Goal: Task Accomplishment & Management: Use online tool/utility

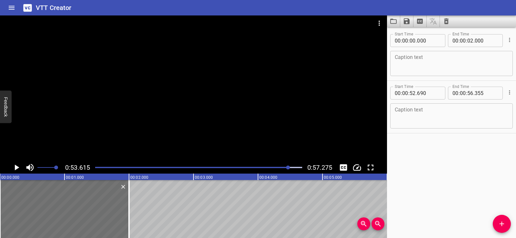
scroll to position [0, 3273]
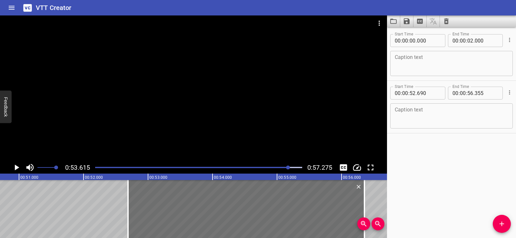
click at [138, 78] on div at bounding box center [193, 88] width 387 height 146
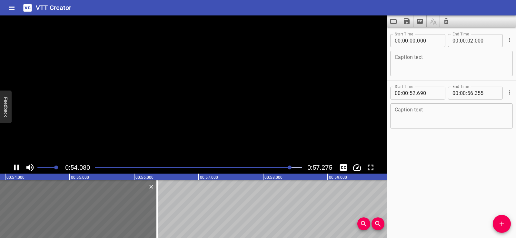
scroll to position [0, 3485]
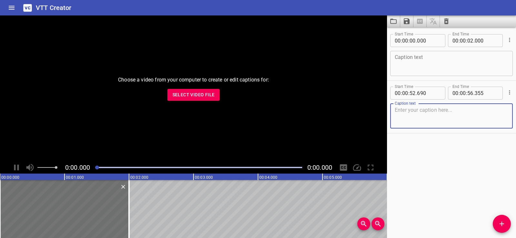
click at [201, 99] on button "Select Video File" at bounding box center [193, 95] width 53 height 12
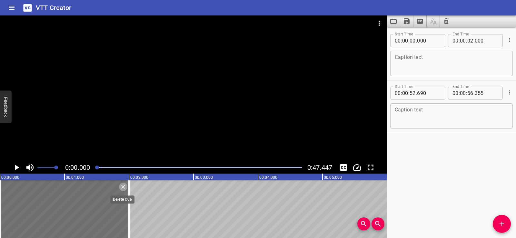
click at [123, 188] on icon "Delete" at bounding box center [123, 187] width 6 height 6
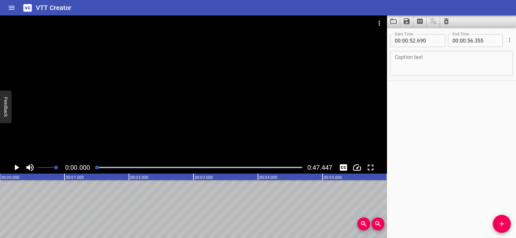
click at [17, 168] on icon "Play/Pause" at bounding box center [17, 168] width 5 height 6
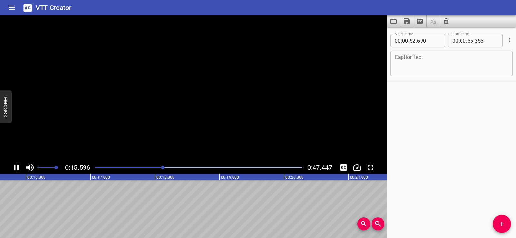
click at [15, 168] on icon "Play/Pause" at bounding box center [16, 168] width 5 height 6
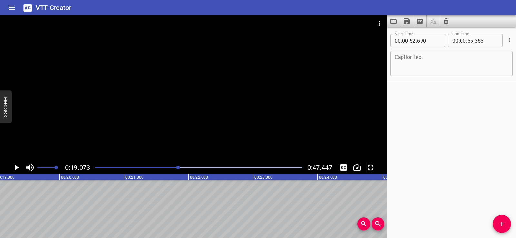
click at [16, 165] on icon "Play/Pause" at bounding box center [17, 168] width 10 height 10
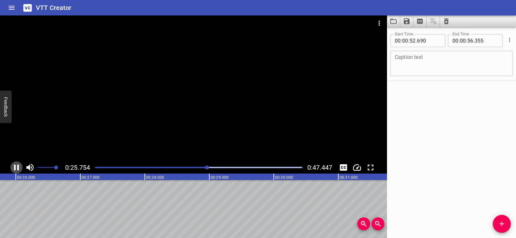
click at [17, 165] on icon "Play/Pause" at bounding box center [17, 168] width 10 height 10
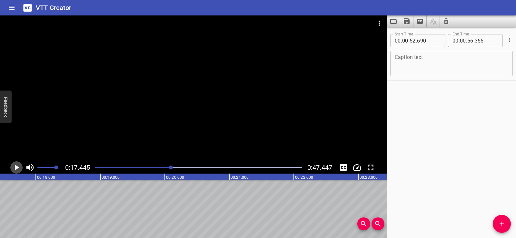
click at [14, 163] on icon "Play/Pause" at bounding box center [17, 168] width 10 height 10
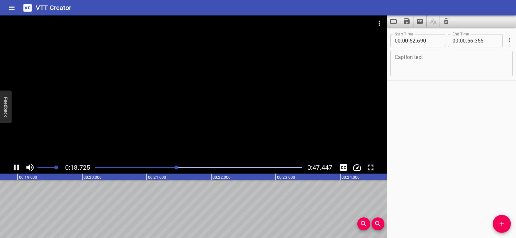
click at [16, 170] on icon "Play/Pause" at bounding box center [17, 168] width 10 height 10
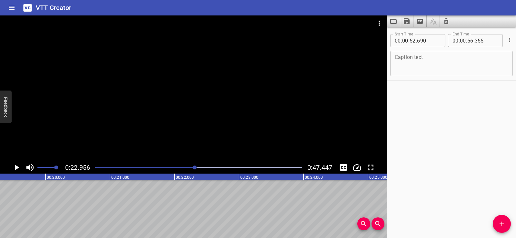
scroll to position [0, 1236]
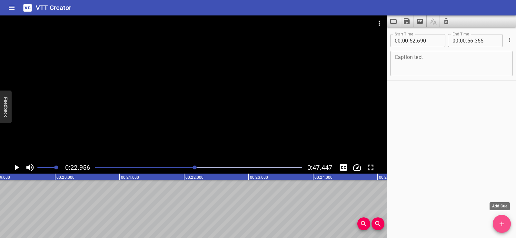
click at [500, 226] on icon "Add Cue" at bounding box center [502, 224] width 8 height 8
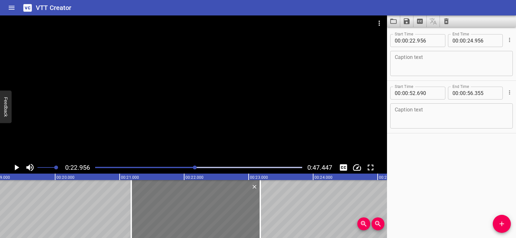
drag, startPoint x: 313, startPoint y: 219, endPoint x: 235, endPoint y: 215, distance: 77.6
click at [200, 226] on div at bounding box center [195, 209] width 129 height 58
type input "21"
type input "206"
type input "23"
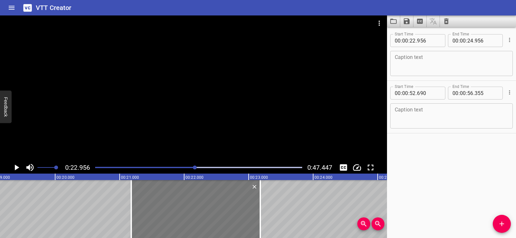
type input "206"
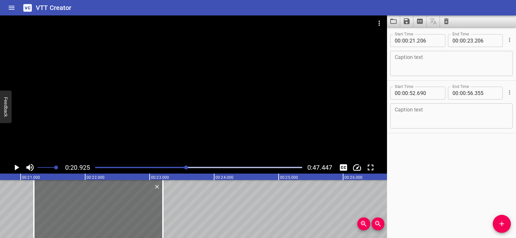
scroll to position [0, 1351]
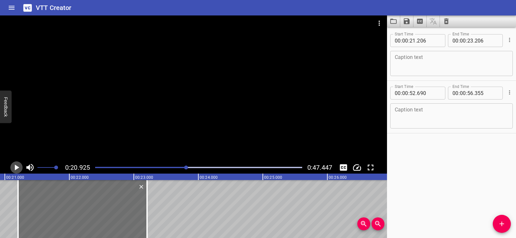
click at [14, 165] on icon "Play/Pause" at bounding box center [17, 168] width 10 height 10
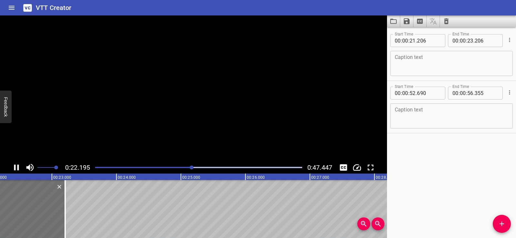
click at [14, 165] on icon "Play/Pause" at bounding box center [17, 168] width 10 height 10
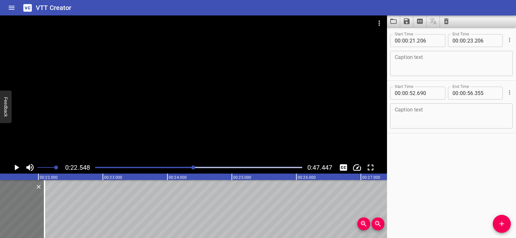
drag, startPoint x: 43, startPoint y: 212, endPoint x: 0, endPoint y: 214, distance: 43.0
type input "20"
type input "896"
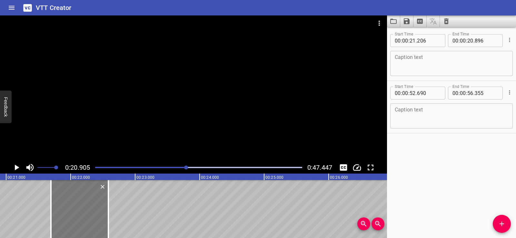
drag, startPoint x: 55, startPoint y: 209, endPoint x: 86, endPoint y: 209, distance: 31.6
click at [86, 209] on div at bounding box center [79, 209] width 57 height 58
type input "696"
type input "21"
type input "386"
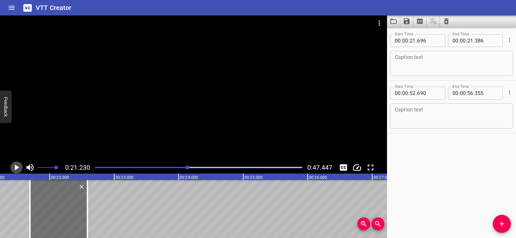
click at [13, 166] on icon "Play/Pause" at bounding box center [17, 168] width 10 height 10
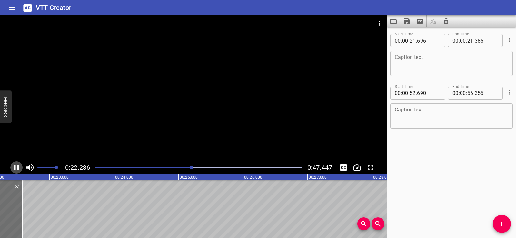
click at [15, 166] on icon "Play/Pause" at bounding box center [16, 168] width 5 height 6
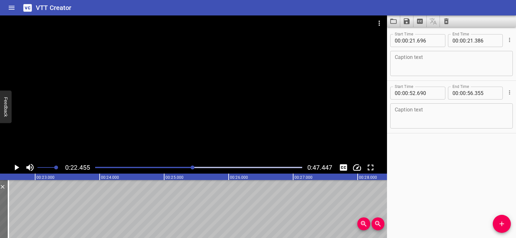
click at [494, 144] on div "Start Time 00 : 00 : 21 . 696 Start Time End Time 00 : 00 : 21 . 386 End Time C…" at bounding box center [451, 132] width 129 height 211
click at [507, 92] on icon "Cue Options" at bounding box center [510, 92] width 6 height 6
click at [478, 106] on li "Delete Cue" at bounding box center [483, 104] width 56 height 12
click at [426, 40] on input "number" at bounding box center [429, 40] width 24 height 13
type input "696"
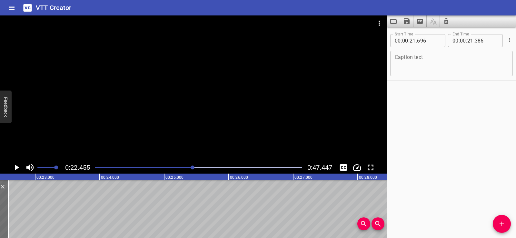
click at [450, 97] on div "Start Time 00 : 00 : 21 . 696 Start Time End Time 00 : 00 : 21 . 386 End Time C…" at bounding box center [451, 132] width 129 height 211
click at [4, 198] on div at bounding box center [477, 209] width 3872 height 58
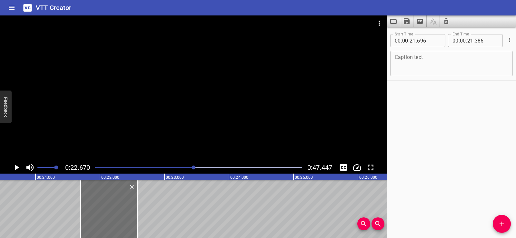
scroll to position [0, 1317]
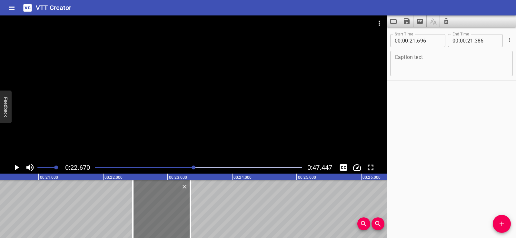
drag, startPoint x: 111, startPoint y: 210, endPoint x: 160, endPoint y: 215, distance: 49.6
click at [160, 215] on div at bounding box center [161, 209] width 57 height 58
type input "22"
type input "461"
type input "22"
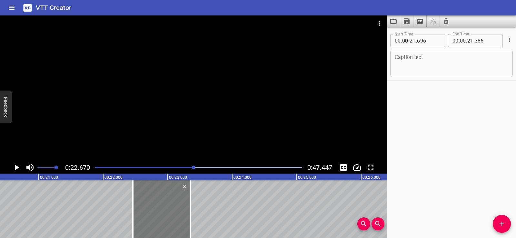
type input "151"
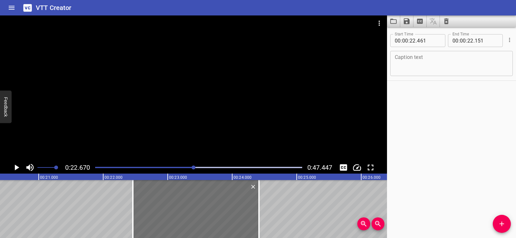
drag, startPoint x: 189, startPoint y: 216, endPoint x: 335, endPoint y: 220, distance: 146.2
type input "24"
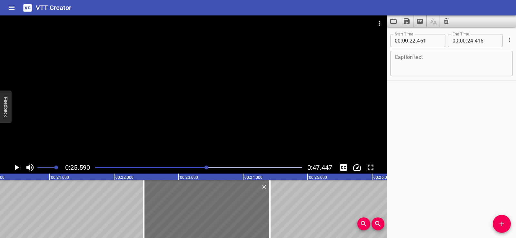
scroll to position [0, 1299]
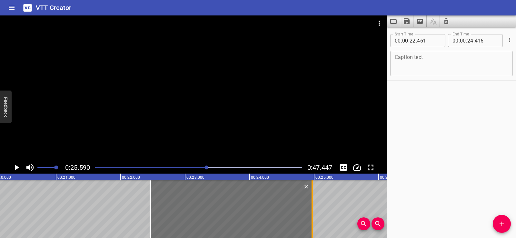
click at [313, 214] on div at bounding box center [312, 209] width 1 height 58
type input "431"
click at [311, 209] on div at bounding box center [314, 209] width 6 height 58
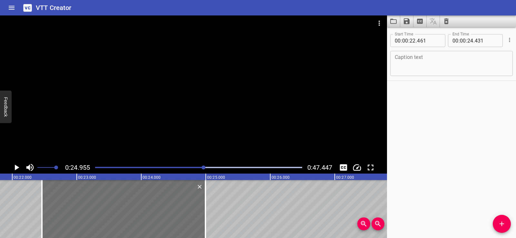
scroll to position [0, 1268]
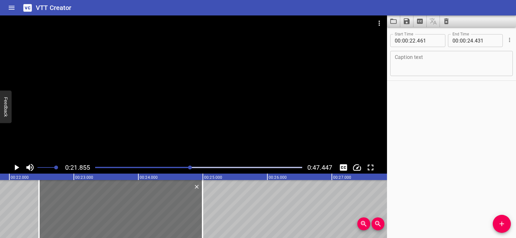
click at [183, 96] on div at bounding box center [193, 88] width 387 height 146
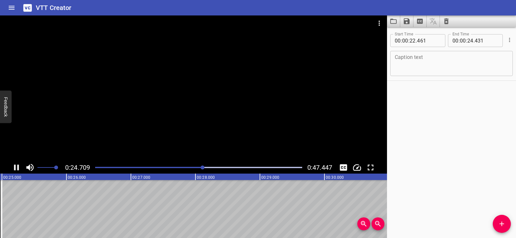
click at [193, 90] on div at bounding box center [193, 88] width 387 height 146
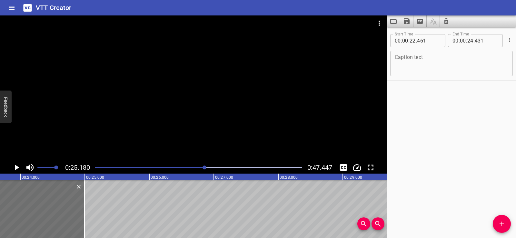
scroll to position [0, 1449]
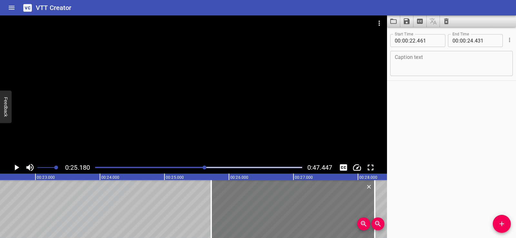
drag, startPoint x: 73, startPoint y: 207, endPoint x: 284, endPoint y: 198, distance: 210.9
click at [284, 198] on div at bounding box center [293, 209] width 164 height 58
type input "25"
type input "726"
type input "27"
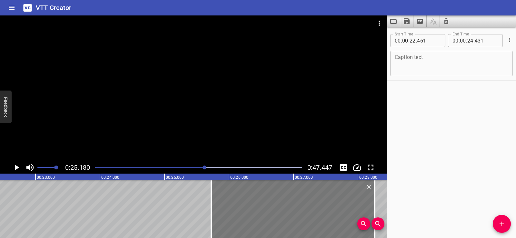
type input "696"
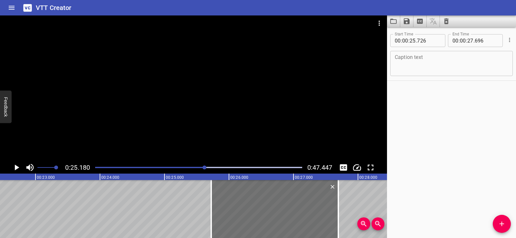
click at [177, 199] on div at bounding box center [487, 209] width 3872 height 58
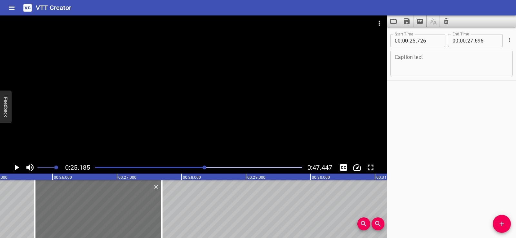
click at [204, 94] on div at bounding box center [193, 88] width 387 height 146
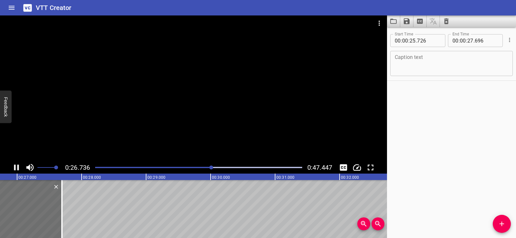
click at [199, 90] on div at bounding box center [193, 88] width 387 height 146
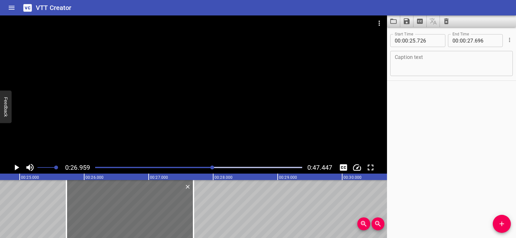
scroll to position [0, 1580]
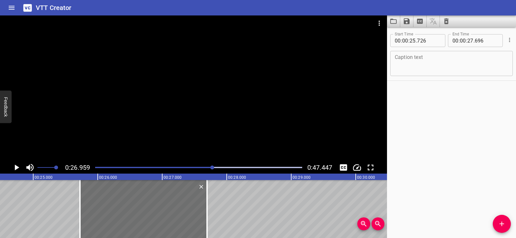
click at [56, 201] on div at bounding box center [356, 209] width 3872 height 58
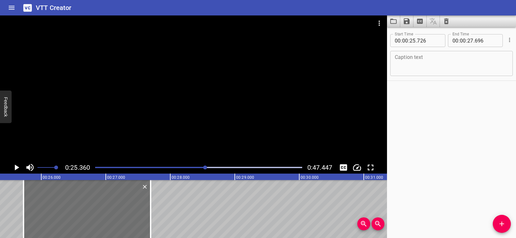
click at [208, 83] on div at bounding box center [193, 88] width 387 height 146
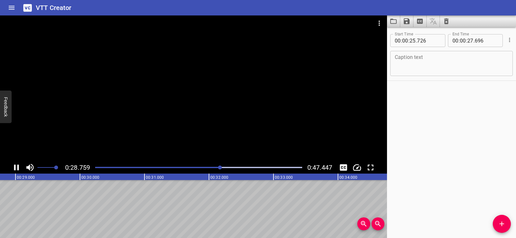
click at [197, 86] on div at bounding box center [193, 88] width 387 height 146
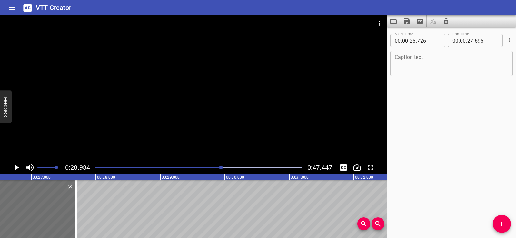
scroll to position [0, 1681]
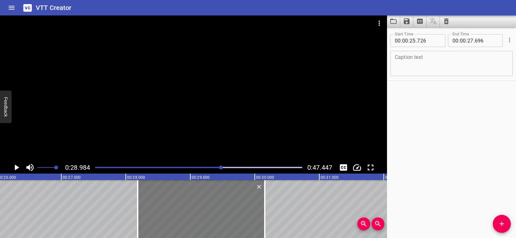
drag, startPoint x: 75, startPoint y: 203, endPoint x: 234, endPoint y: 202, distance: 158.8
click at [234, 202] on div at bounding box center [201, 209] width 127 height 58
type input "28"
type input "186"
type input "30"
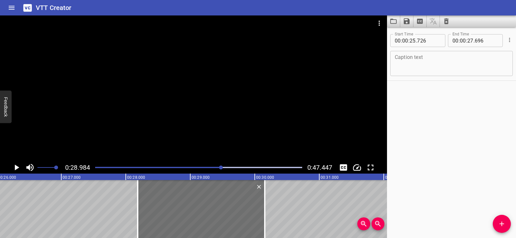
type input "156"
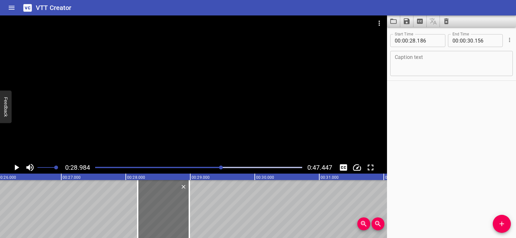
drag, startPoint x: 266, startPoint y: 210, endPoint x: 202, endPoint y: 221, distance: 64.5
click at [193, 221] on div at bounding box center [189, 209] width 6 height 58
type input "29"
type input "031"
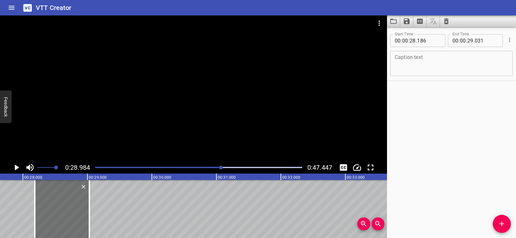
scroll to position [0, 1788]
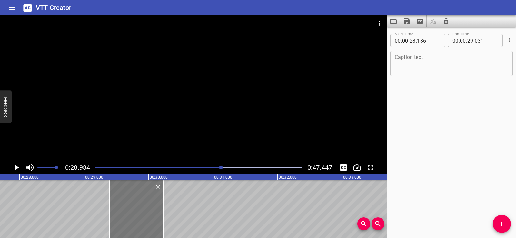
click at [143, 208] on div at bounding box center [136, 209] width 55 height 58
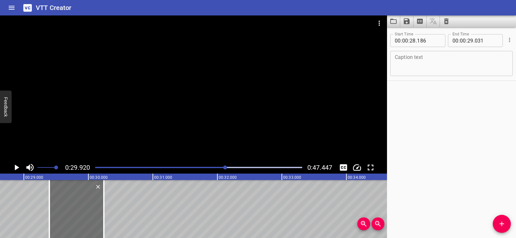
scroll to position [0, 1841]
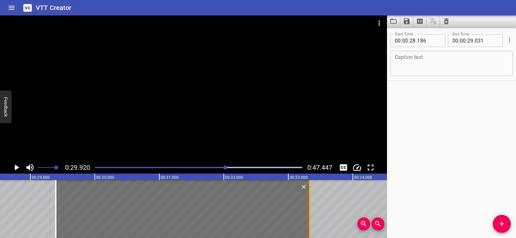
drag, startPoint x: 112, startPoint y: 219, endPoint x: 311, endPoint y: 223, distance: 199.5
click at [311, 223] on div at bounding box center [310, 209] width 6 height 58
type input "32"
type input "121"
drag, startPoint x: 139, startPoint y: 209, endPoint x: 220, endPoint y: 210, distance: 81.3
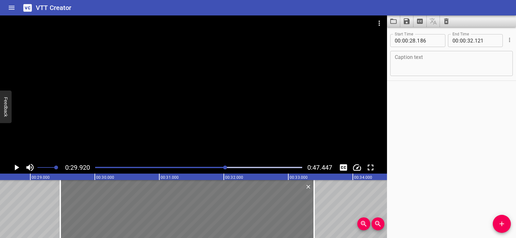
click at [220, 210] on div at bounding box center [187, 209] width 254 height 58
type input "29"
type input "466"
type input "33"
type input "401"
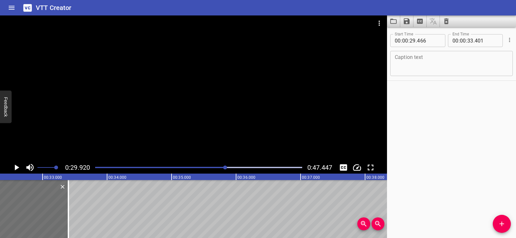
scroll to position [0, 2024]
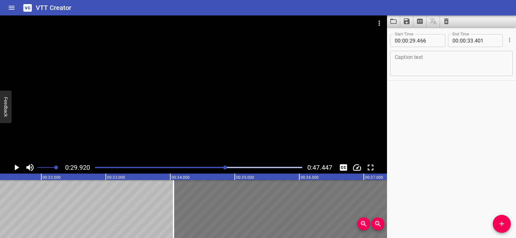
drag, startPoint x: 29, startPoint y: 207, endPoint x: 317, endPoint y: 213, distance: 288.6
click at [317, 213] on div at bounding box center [301, 209] width 254 height 58
type input "34"
type input "051"
type input "37"
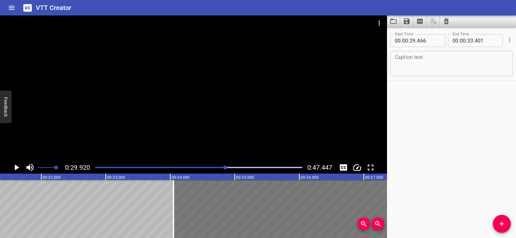
type input "986"
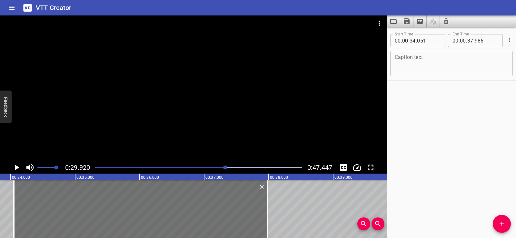
scroll to position [0, 2194]
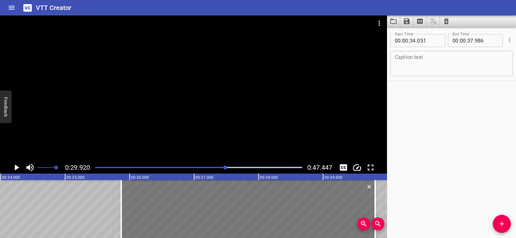
drag, startPoint x: 115, startPoint y: 211, endPoint x: 236, endPoint y: 206, distance: 121.5
click at [231, 205] on div at bounding box center [248, 209] width 254 height 58
type input "35"
type input "856"
type input "39"
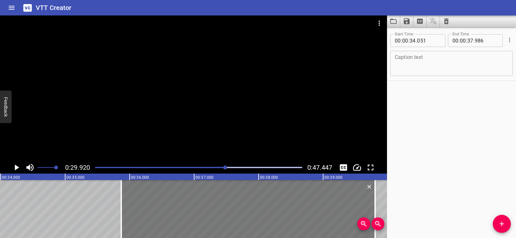
type input "791"
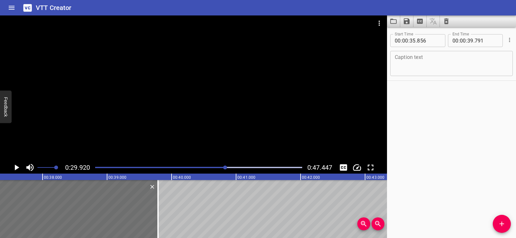
scroll to position [0, 2383]
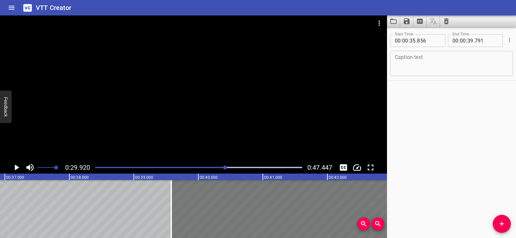
drag, startPoint x: 114, startPoint y: 211, endPoint x: 337, endPoint y: 220, distance: 223.1
click at [343, 219] on div at bounding box center [298, 209] width 254 height 58
type input "39"
type input "566"
type input "43"
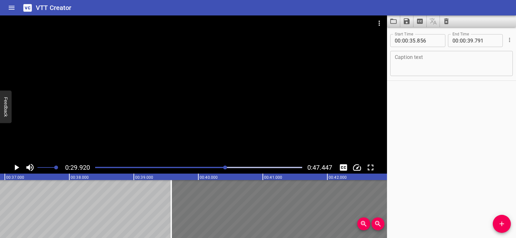
type input "501"
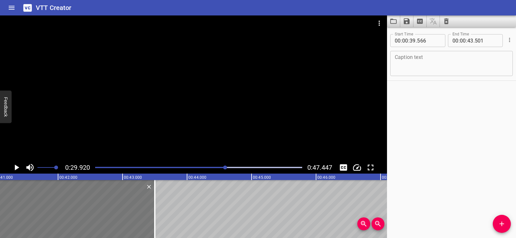
scroll to position [0, 2626]
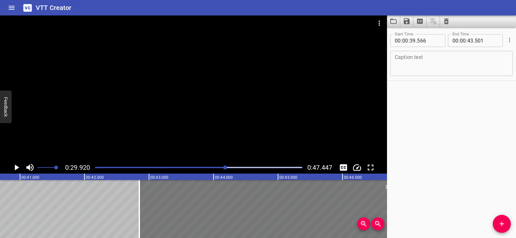
drag, startPoint x: 93, startPoint y: 219, endPoint x: 291, endPoint y: 218, distance: 197.8
click at [305, 217] on div at bounding box center [266, 209] width 254 height 58
type input "42"
type input "846"
type input "46"
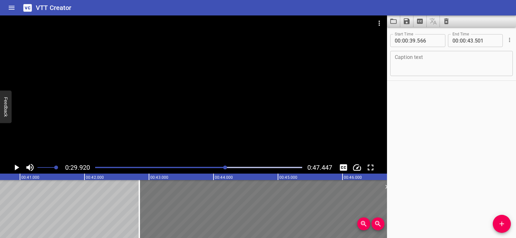
type input "781"
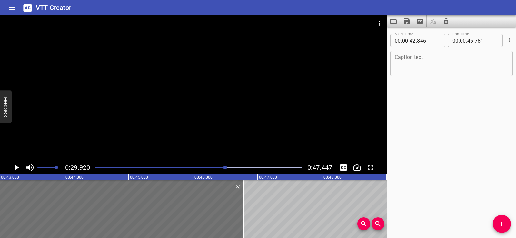
scroll to position [0, 2772]
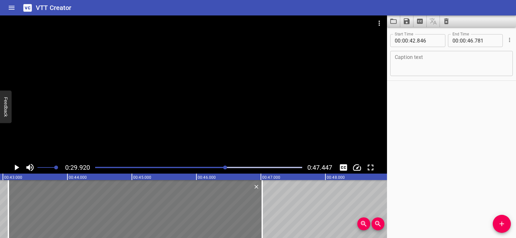
drag, startPoint x: 128, startPoint y: 223, endPoint x: 143, endPoint y: 221, distance: 15.1
click at [143, 221] on div at bounding box center [135, 209] width 254 height 58
type input "43"
type input "086"
type input "47"
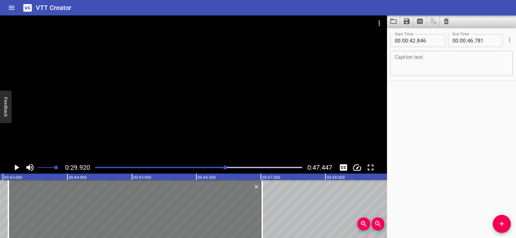
type input "021"
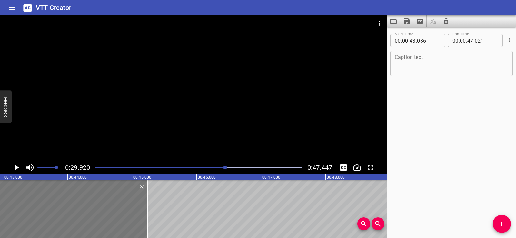
drag, startPoint x: 126, startPoint y: 209, endPoint x: 37, endPoint y: 197, distance: 89.1
click at [37, 197] on div at bounding box center [21, 209] width 254 height 58
type input "41"
type input "306"
type input "45"
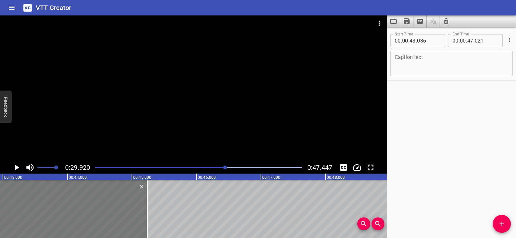
type input "241"
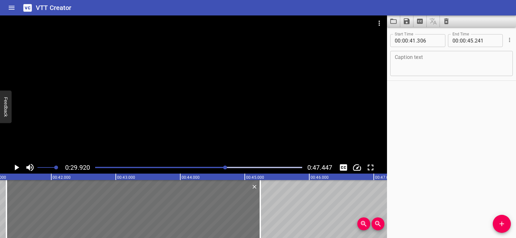
scroll to position [0, 2293]
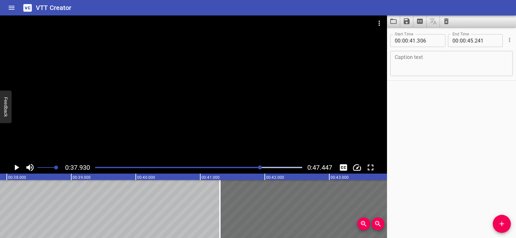
scroll to position [0, 2448]
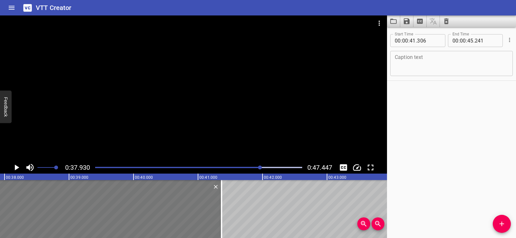
drag, startPoint x: 284, startPoint y: 210, endPoint x: 34, endPoint y: 213, distance: 250.1
click at [34, 213] on div at bounding box center [95, 209] width 254 height 58
type input "37"
type input "431"
type input "41"
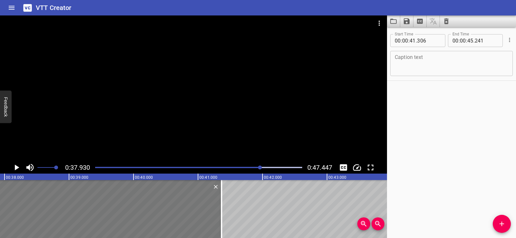
type input "366"
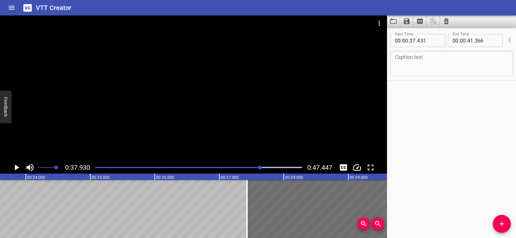
scroll to position [0, 2165]
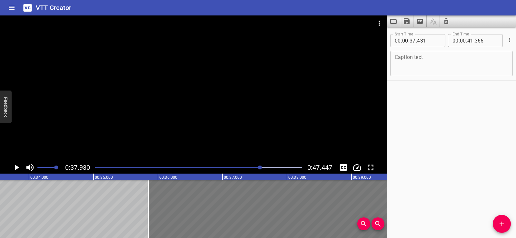
drag, startPoint x: 327, startPoint y: 213, endPoint x: 225, endPoint y: 218, distance: 102.1
click at [225, 218] on div at bounding box center [275, 209] width 254 height 58
type input "35"
type input "851"
type input "39"
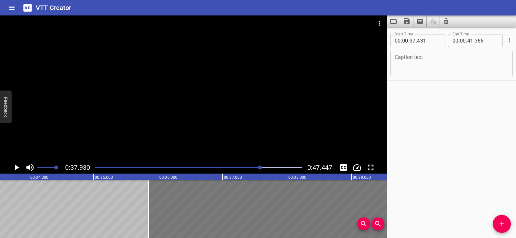
type input "786"
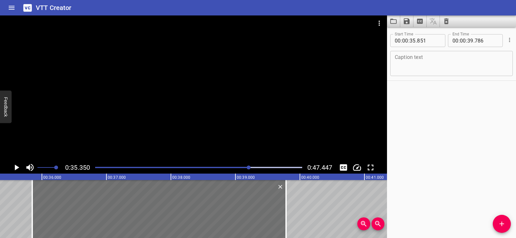
click at [191, 85] on div at bounding box center [193, 88] width 387 height 146
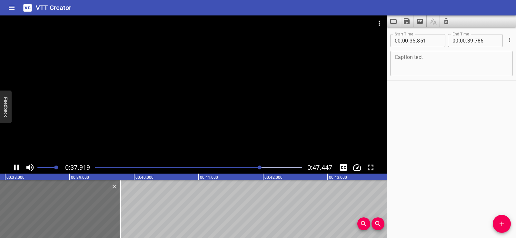
click at [185, 78] on div at bounding box center [193, 88] width 387 height 146
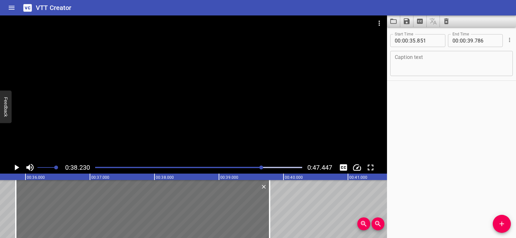
scroll to position [0, 2271]
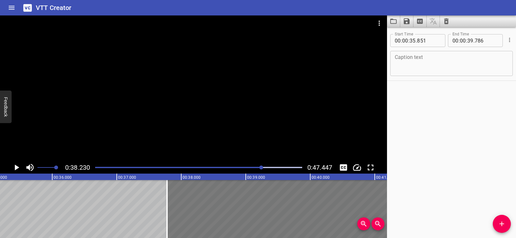
drag, startPoint x: 126, startPoint y: 201, endPoint x: 250, endPoint y: 207, distance: 124.7
click at [250, 207] on div at bounding box center [294, 209] width 254 height 58
type input "37"
type input "781"
type input "41"
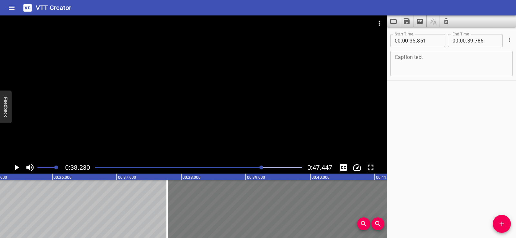
type input "716"
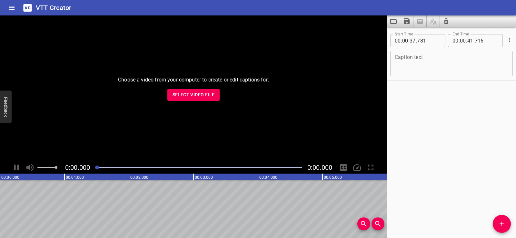
drag, startPoint x: 133, startPoint y: 50, endPoint x: 145, endPoint y: 57, distance: 14.2
click at [133, 50] on div "Choose a video from your computer to create or edit captions for: Select Video …" at bounding box center [193, 88] width 387 height 146
click at [204, 94] on span "Select Video File" at bounding box center [194, 95] width 42 height 8
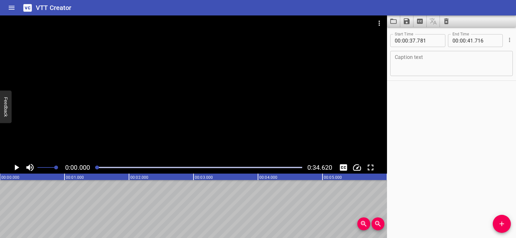
click at [14, 165] on icon "Play/Pause" at bounding box center [17, 168] width 10 height 10
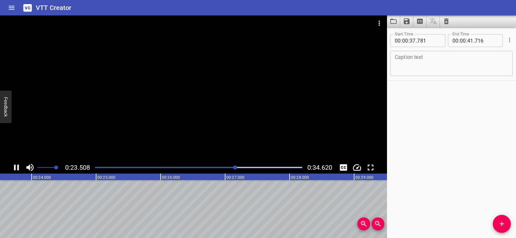
click at [15, 169] on icon "Play/Pause" at bounding box center [16, 168] width 5 height 6
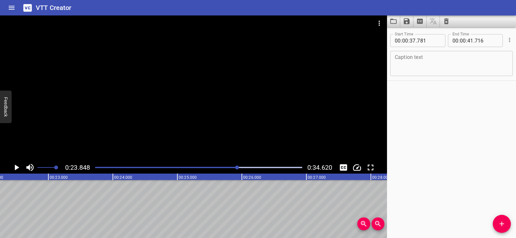
scroll to position [0, 1423]
click at [71, 203] on div at bounding box center [513, 209] width 3872 height 58
click at [501, 225] on icon "Add Cue" at bounding box center [502, 224] width 8 height 8
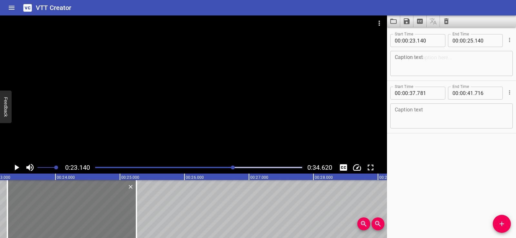
drag, startPoint x: 84, startPoint y: 214, endPoint x: 91, endPoint y: 212, distance: 6.9
click at [91, 212] on div at bounding box center [71, 209] width 129 height 58
type input "255"
click at [507, 92] on icon "Cue Options" at bounding box center [510, 92] width 6 height 6
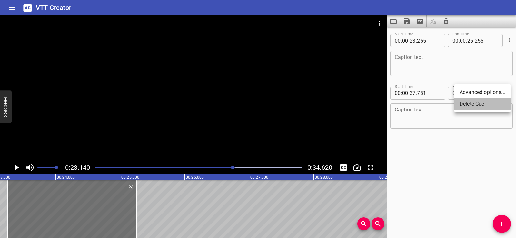
click at [474, 106] on li "Delete Cue" at bounding box center [483, 104] width 56 height 12
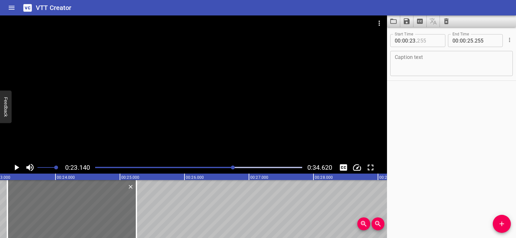
click at [431, 40] on input "number" at bounding box center [429, 40] width 24 height 13
type input "255"
click at [425, 130] on div "Start Time 00 : 00 : 23 . 255 Start Time End Time 00 : 00 : 25 . 255 End Time C…" at bounding box center [451, 132] width 129 height 211
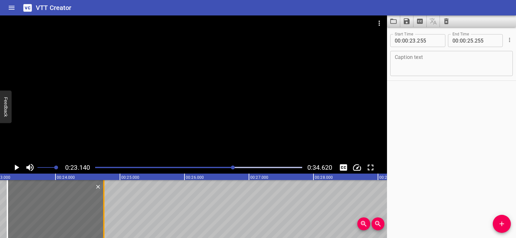
drag, startPoint x: 136, startPoint y: 213, endPoint x: 103, endPoint y: 218, distance: 33.0
click at [103, 218] on div at bounding box center [104, 209] width 6 height 58
type input "24"
type input "750"
click at [159, 99] on div at bounding box center [193, 88] width 387 height 146
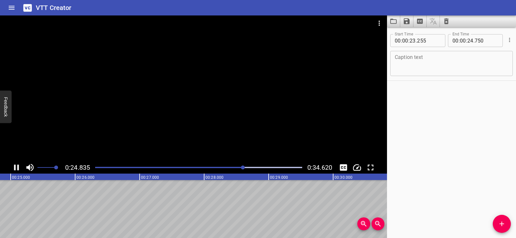
click at [185, 89] on div at bounding box center [193, 88] width 387 height 146
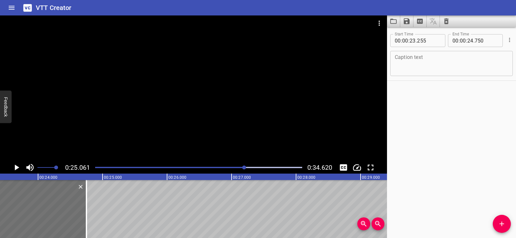
scroll to position [0, 1488]
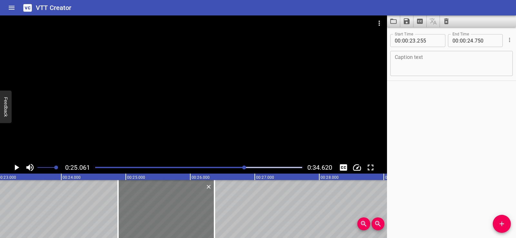
drag, startPoint x: 65, startPoint y: 216, endPoint x: 169, endPoint y: 213, distance: 104.9
click at [169, 213] on div at bounding box center [166, 209] width 96 height 58
type input "24"
type input "880"
type input "26"
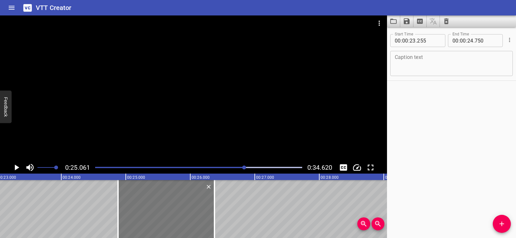
type input "375"
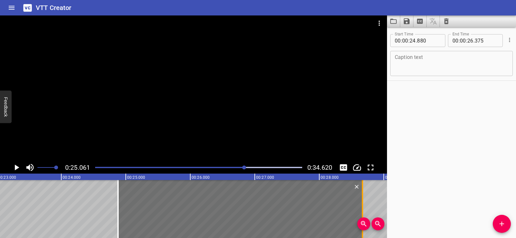
drag, startPoint x: 212, startPoint y: 212, endPoint x: 360, endPoint y: 212, distance: 148.1
click at [360, 212] on div at bounding box center [362, 209] width 6 height 58
type input "28"
type input "670"
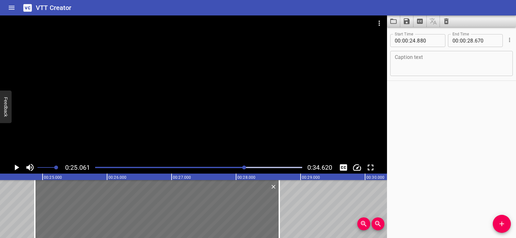
scroll to position [0, 1597]
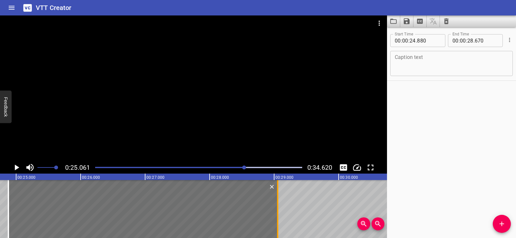
click at [278, 214] on div at bounding box center [277, 209] width 1 height 58
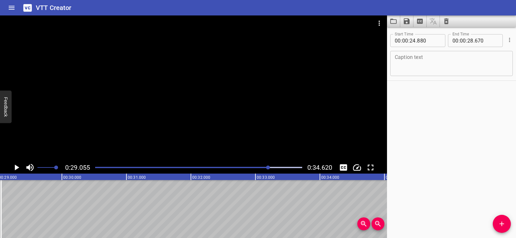
scroll to position [0, 1875]
click at [502, 222] on icon "Add Cue" at bounding box center [502, 224] width 5 height 5
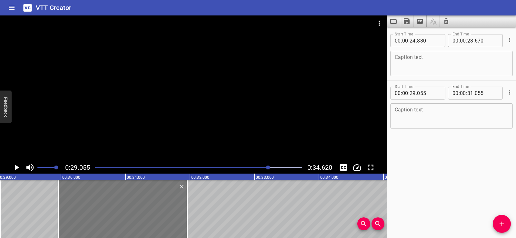
drag, startPoint x: 74, startPoint y: 212, endPoint x: 132, endPoint y: 214, distance: 58.4
click at [132, 214] on div at bounding box center [122, 209] width 129 height 58
type input "960"
click at [15, 205] on div at bounding box center [61, 209] width 3872 height 58
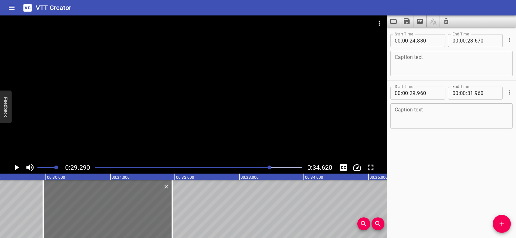
click at [192, 64] on div at bounding box center [193, 88] width 387 height 146
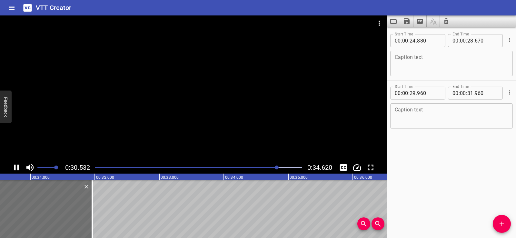
click at [187, 58] on div at bounding box center [193, 88] width 387 height 146
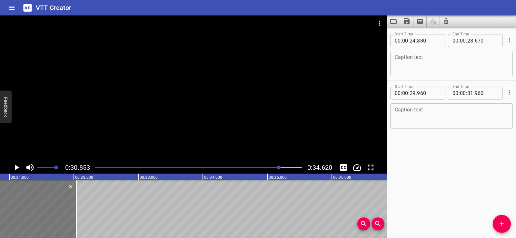
drag, startPoint x: 25, startPoint y: 203, endPoint x: 31, endPoint y: 203, distance: 5.2
click at [31, 203] on div at bounding box center [11, 209] width 129 height 58
type input "30"
type input "040"
type input "32"
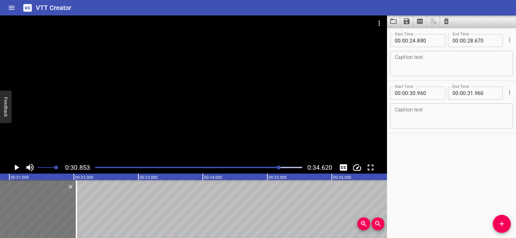
type input "040"
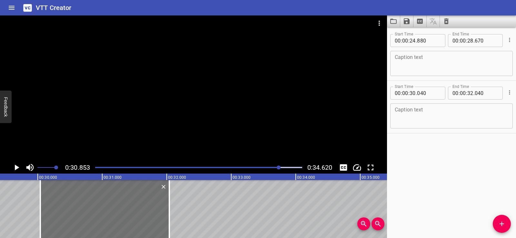
scroll to position [0, 1892]
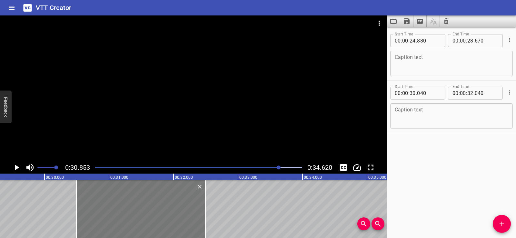
drag, startPoint x: 132, startPoint y: 218, endPoint x: 161, endPoint y: 215, distance: 29.5
click at [161, 215] on div at bounding box center [140, 209] width 129 height 58
type input "495"
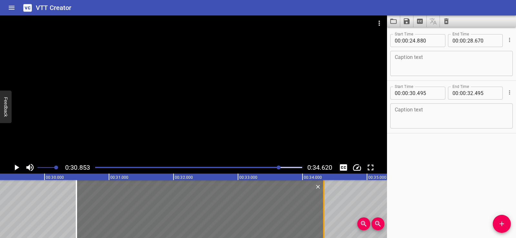
drag, startPoint x: 206, startPoint y: 221, endPoint x: 324, endPoint y: 222, distance: 118.4
click at [324, 222] on div at bounding box center [323, 209] width 1 height 58
type input "34"
type input "330"
